Goal: Information Seeking & Learning: Learn about a topic

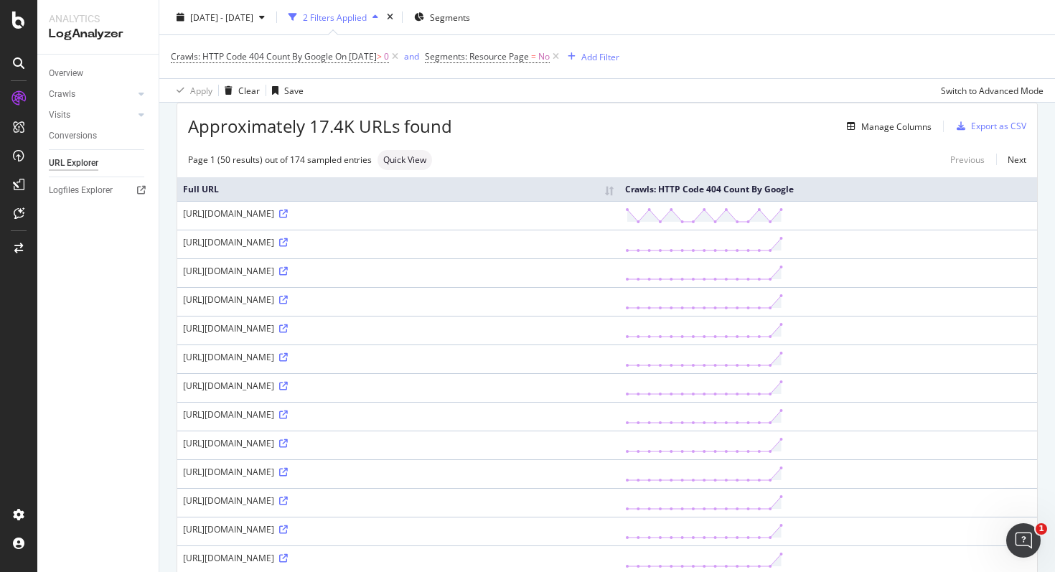
scroll to position [18, 0]
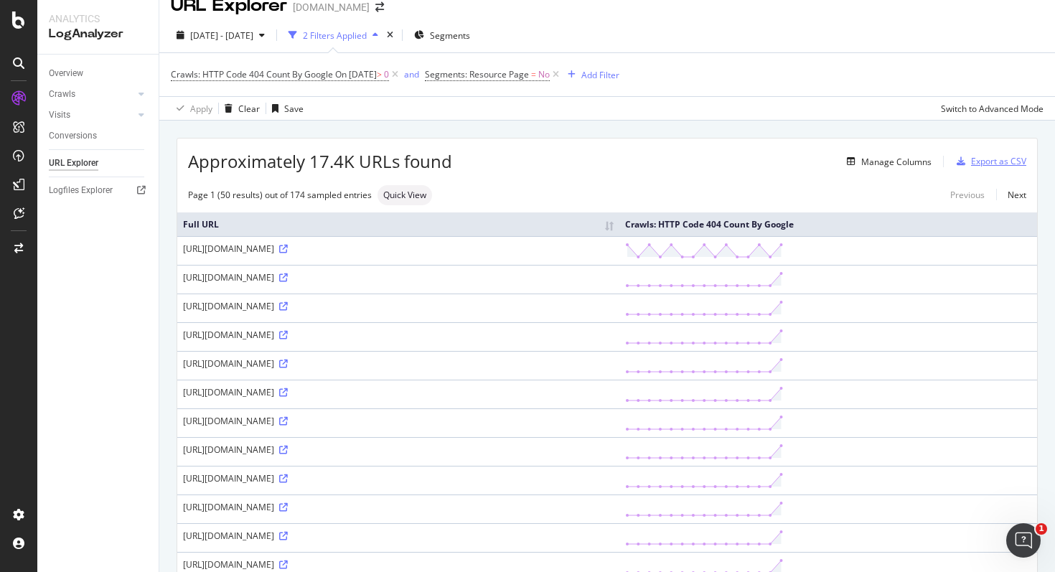
click at [988, 159] on div "Export as CSV" at bounding box center [998, 161] width 55 height 12
click at [997, 166] on div "Export as CSV" at bounding box center [998, 161] width 55 height 12
click at [985, 164] on div "Export as CSV" at bounding box center [998, 161] width 55 height 12
click at [988, 163] on div "Export as CSV" at bounding box center [998, 161] width 55 height 12
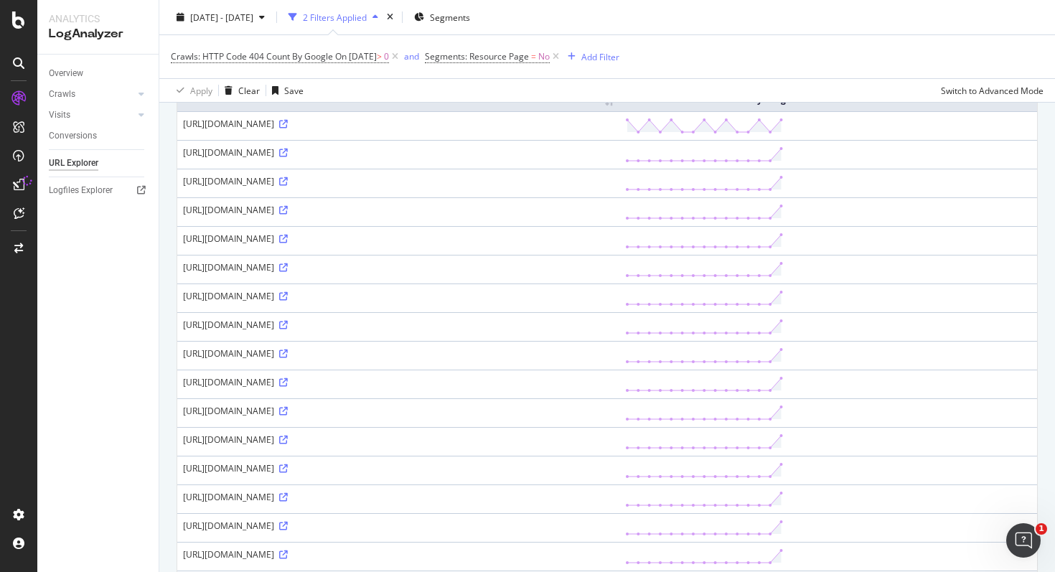
scroll to position [159, 0]
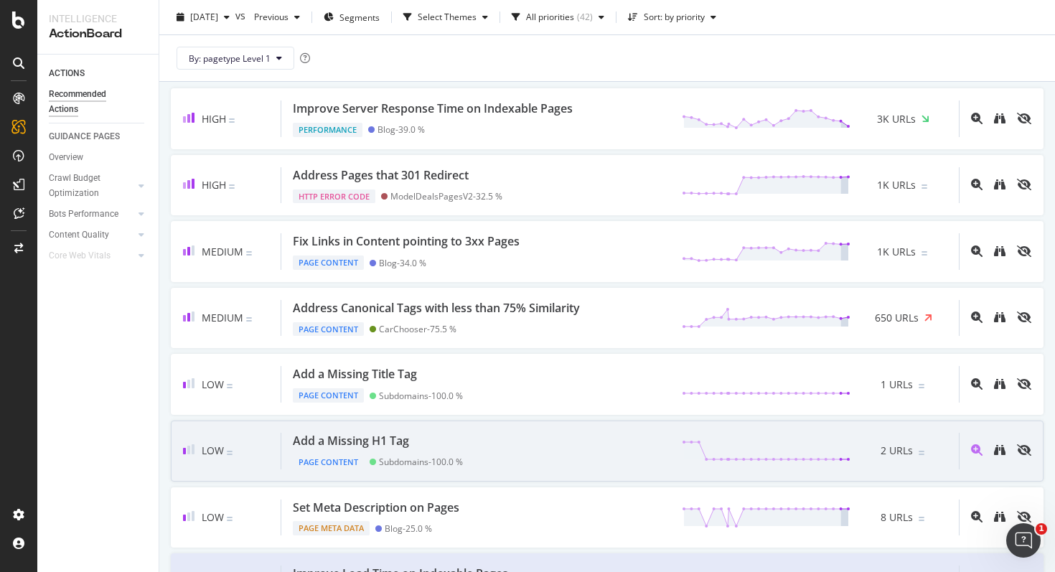
scroll to position [167, 0]
click at [898, 451] on span "2 URLs" at bounding box center [897, 450] width 32 height 14
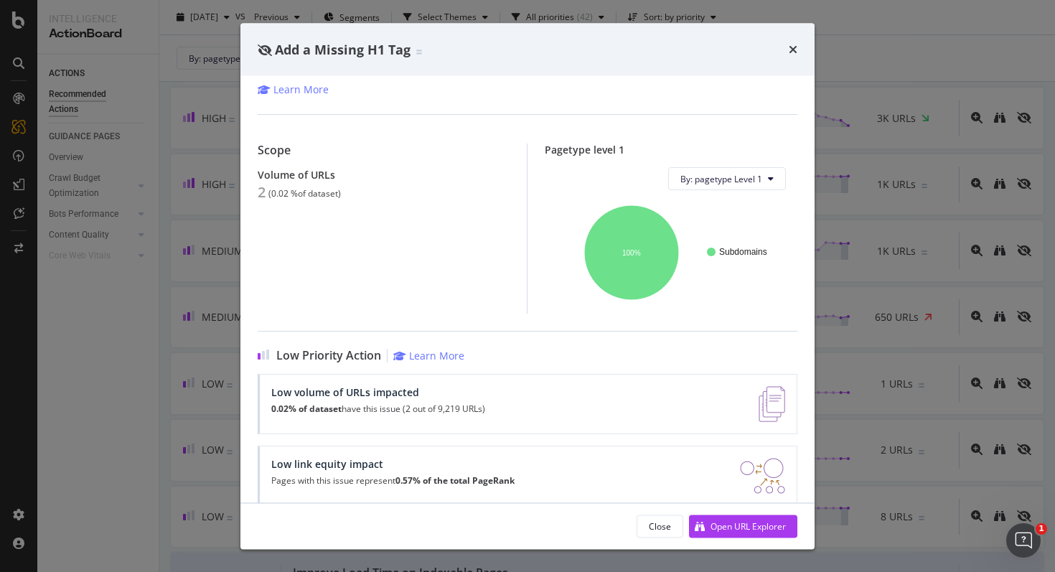
scroll to position [98, 0]
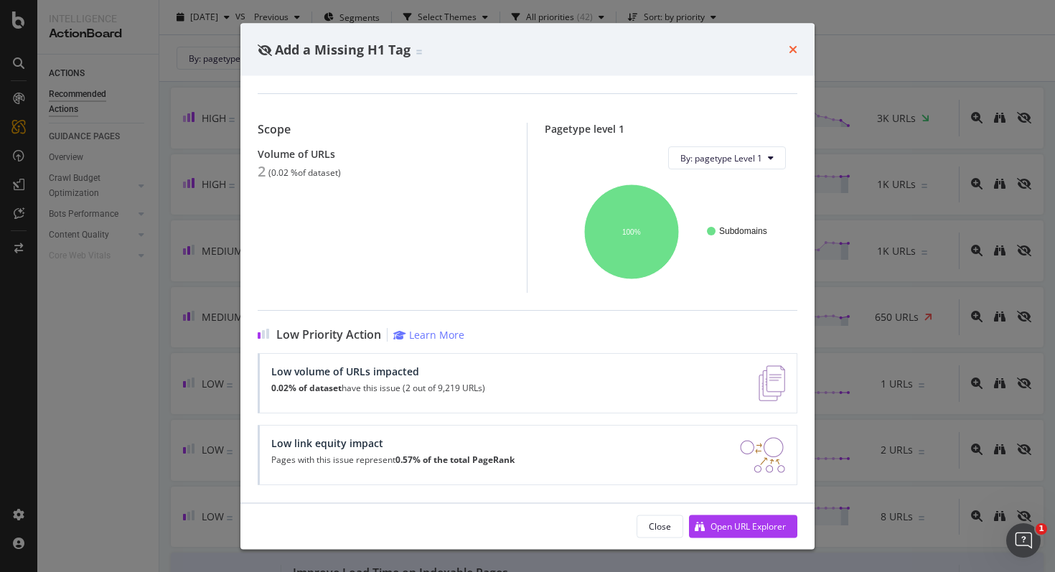
click at [790, 52] on icon "times" at bounding box center [793, 49] width 9 height 11
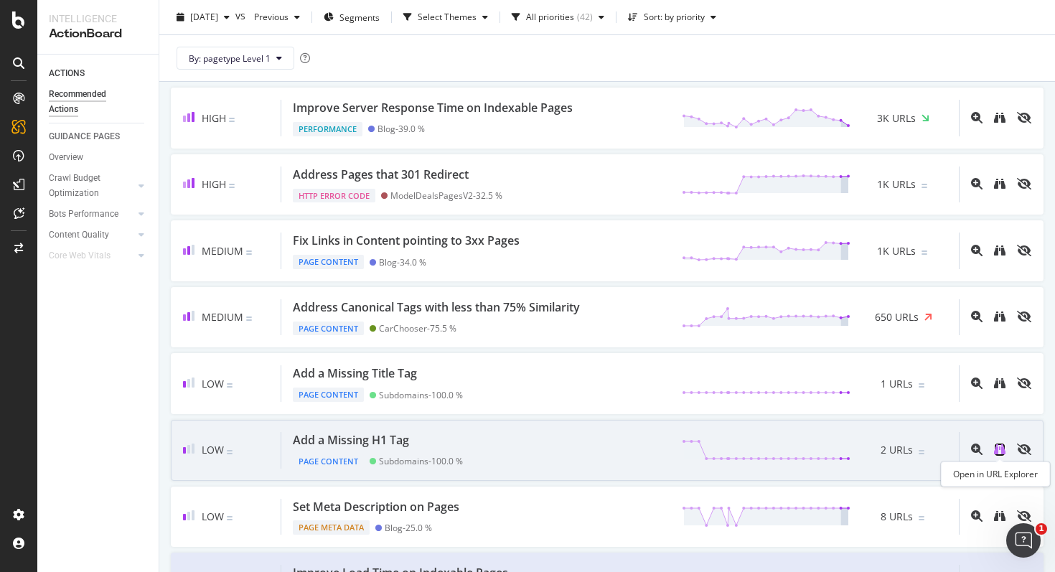
click at [1001, 452] on icon "binoculars" at bounding box center [999, 449] width 11 height 11
click at [1028, 447] on icon "eye-slash" at bounding box center [1024, 449] width 14 height 11
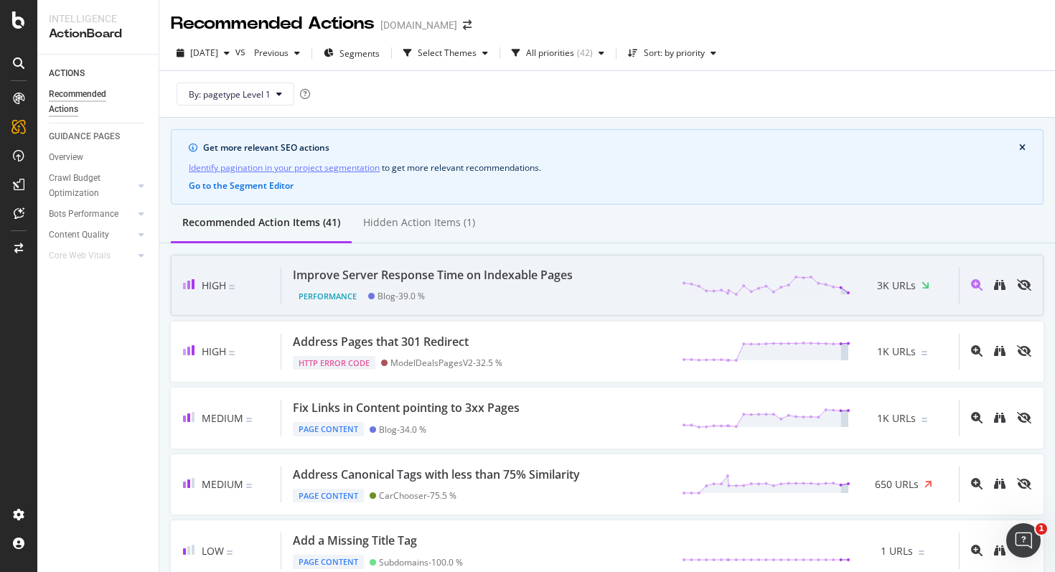
click at [454, 294] on div "Performance Blog - 39.0 %" at bounding box center [436, 294] width 286 height 20
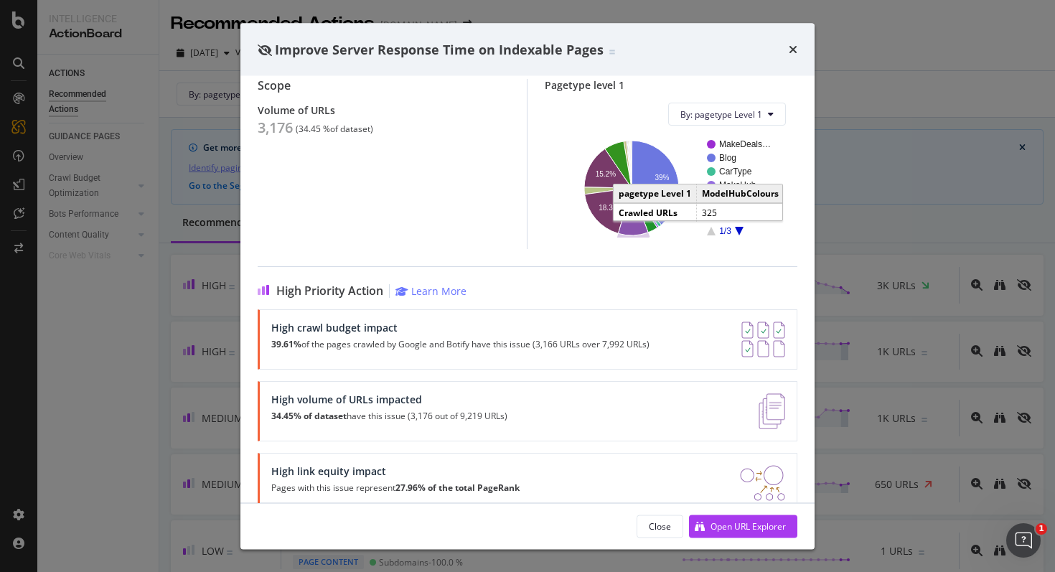
scroll to position [173, 0]
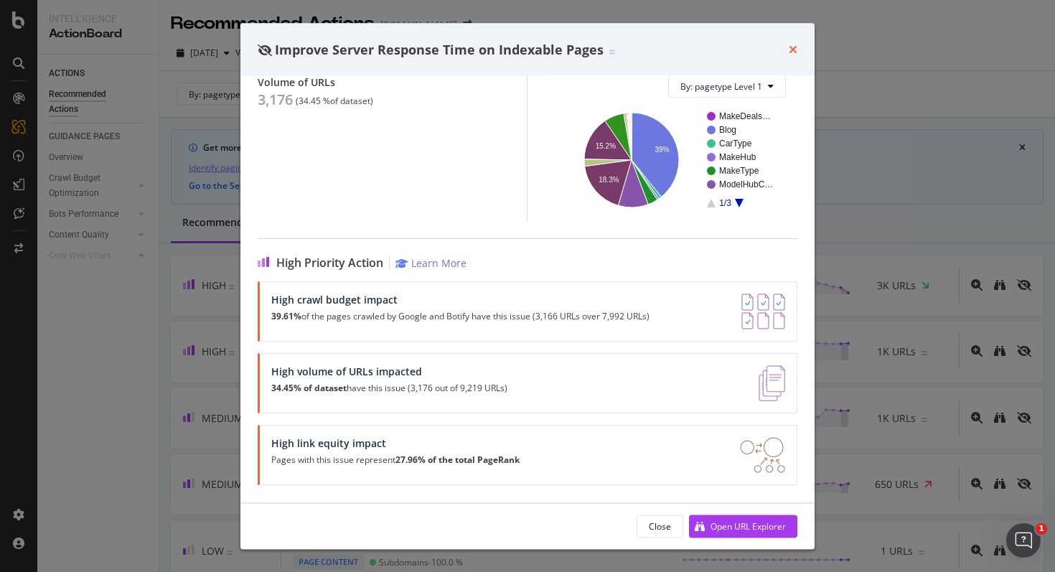
click at [791, 48] on icon "times" at bounding box center [793, 49] width 9 height 11
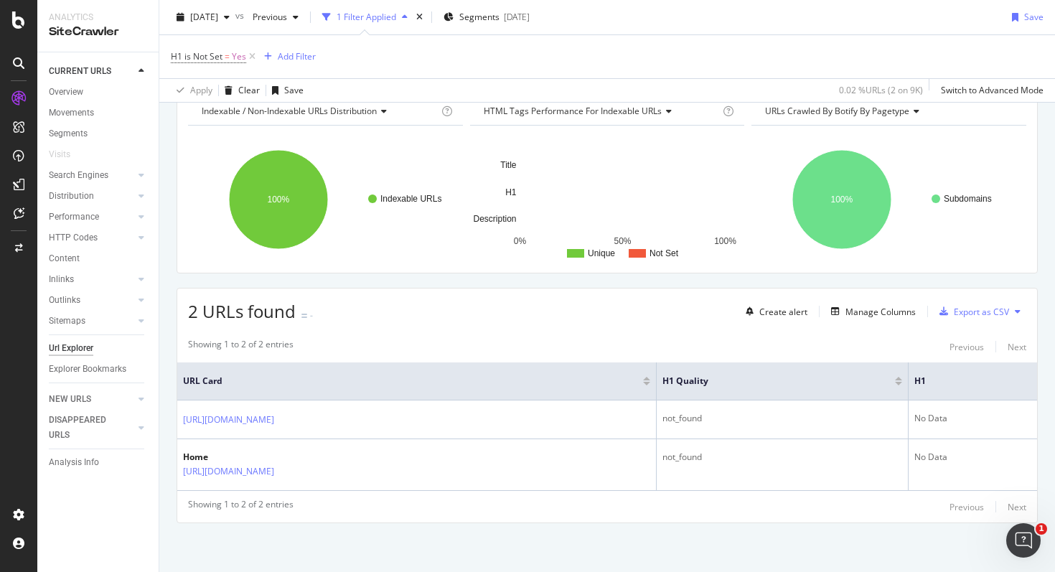
scroll to position [73, 0]
